Goal: Download file/media

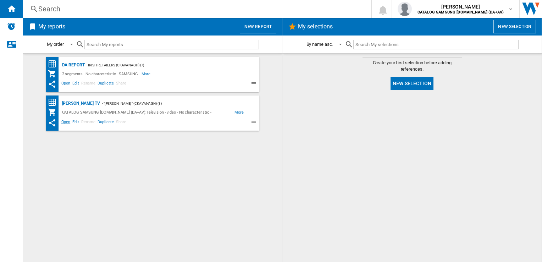
click at [62, 121] on span "Open" at bounding box center [65, 122] width 11 height 9
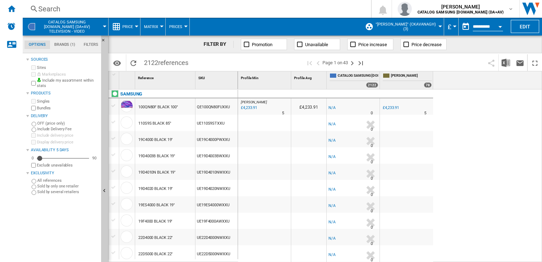
click at [40, 108] on label "Bundles" at bounding box center [67, 107] width 61 height 5
click at [453, 26] on div "Currency" at bounding box center [455, 27] width 4 height 2
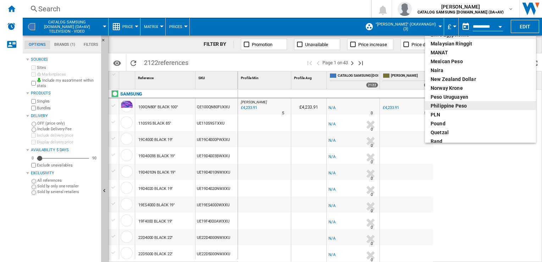
scroll to position [106, 0]
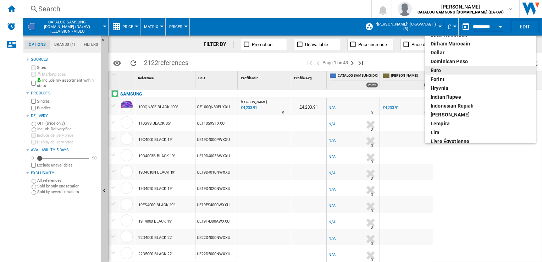
click at [448, 70] on div "euro" at bounding box center [481, 70] width 100 height 7
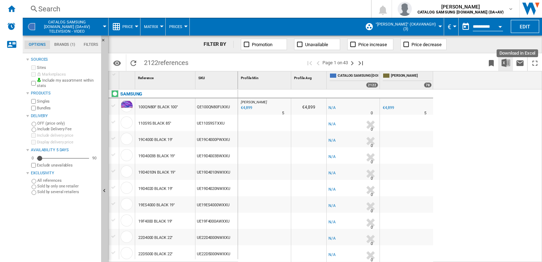
click at [504, 63] on img "Download in Excel" at bounding box center [506, 63] width 9 height 9
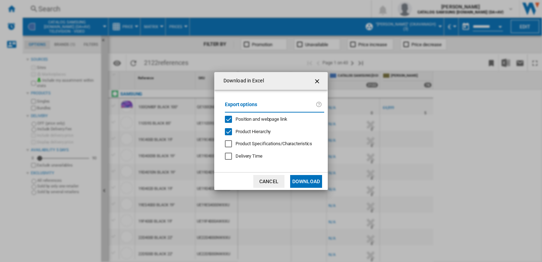
click at [310, 181] on button "Download" at bounding box center [306, 181] width 32 height 13
